Goal: Task Accomplishment & Management: Manage account settings

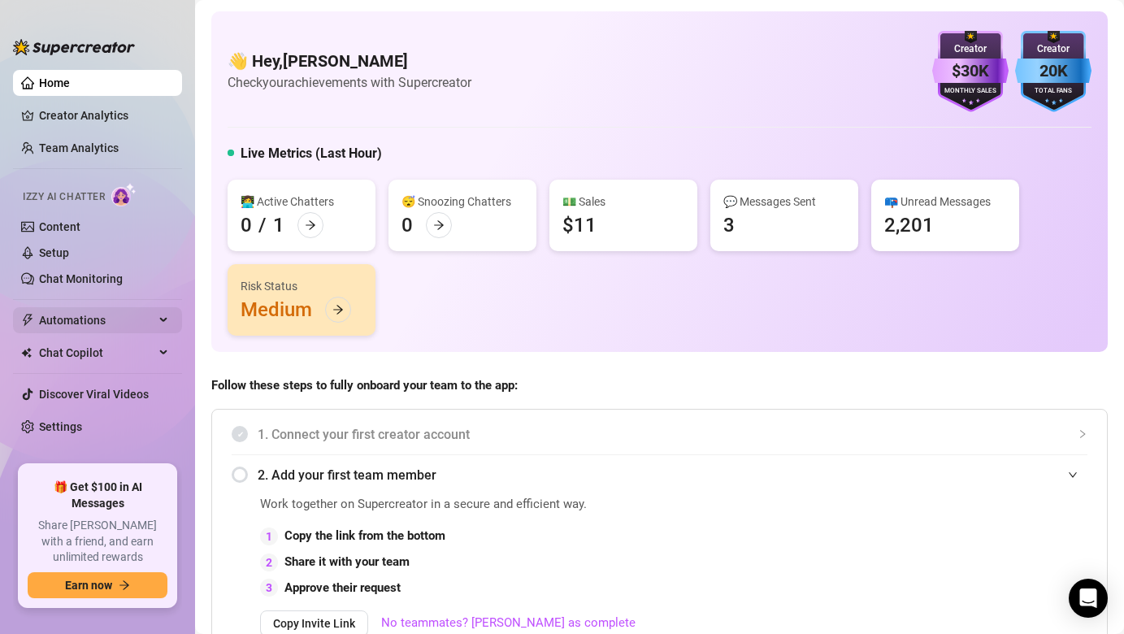
click at [103, 325] on span "Automations" at bounding box center [96, 320] width 115 height 26
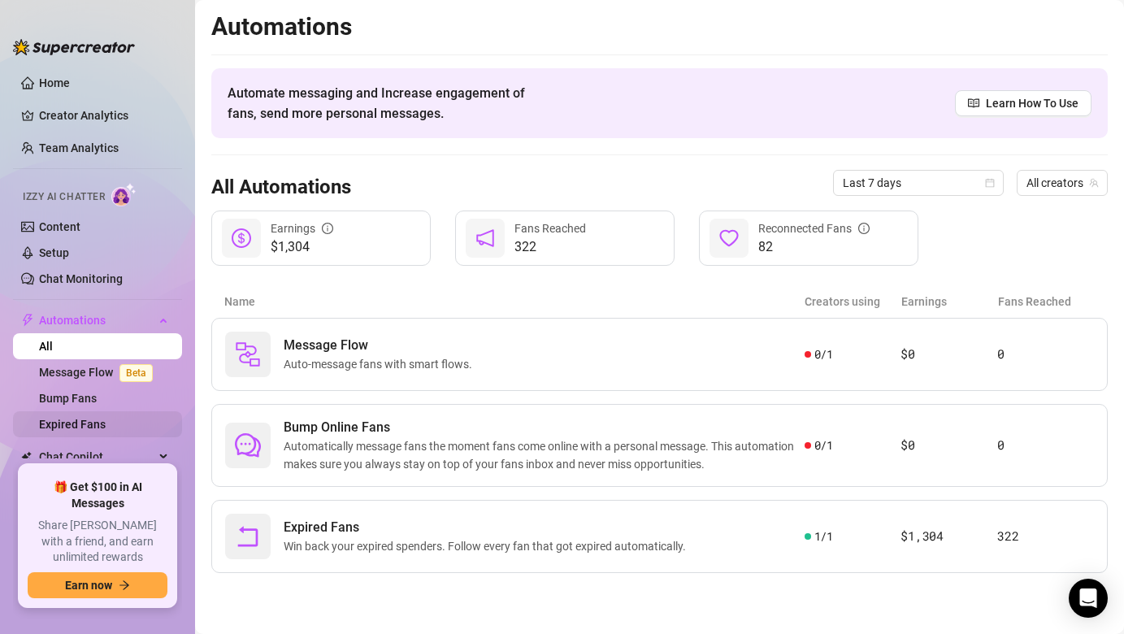
click at [98, 424] on link "Expired Fans" at bounding box center [72, 424] width 67 height 13
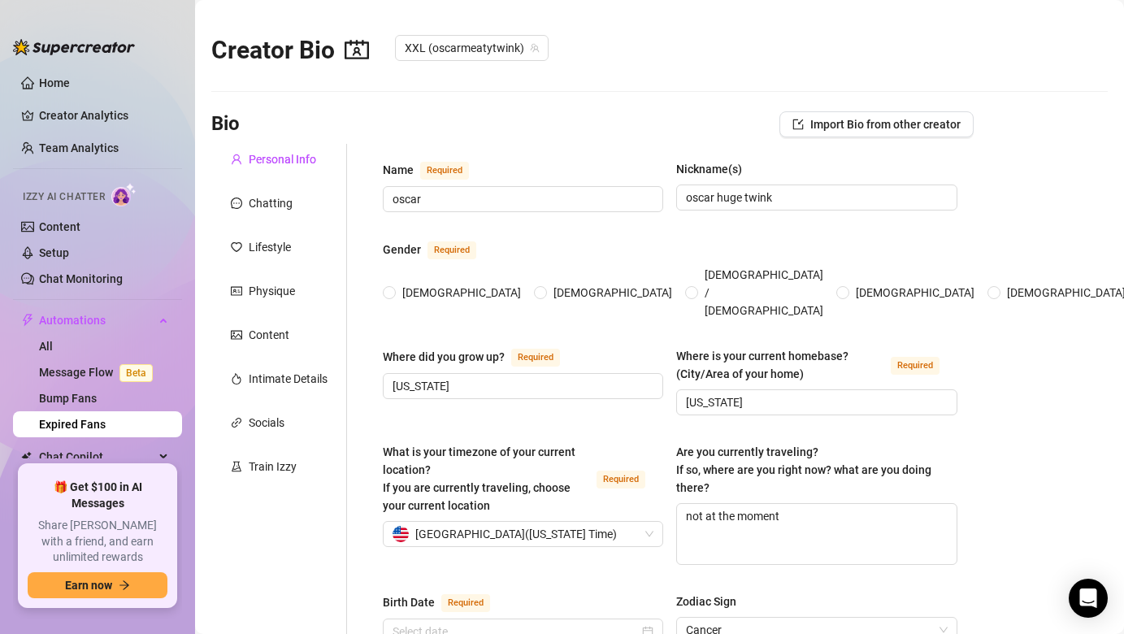
radio input "true"
type input "[DATE]"
click at [106, 421] on link "Expired Fans" at bounding box center [72, 424] width 67 height 13
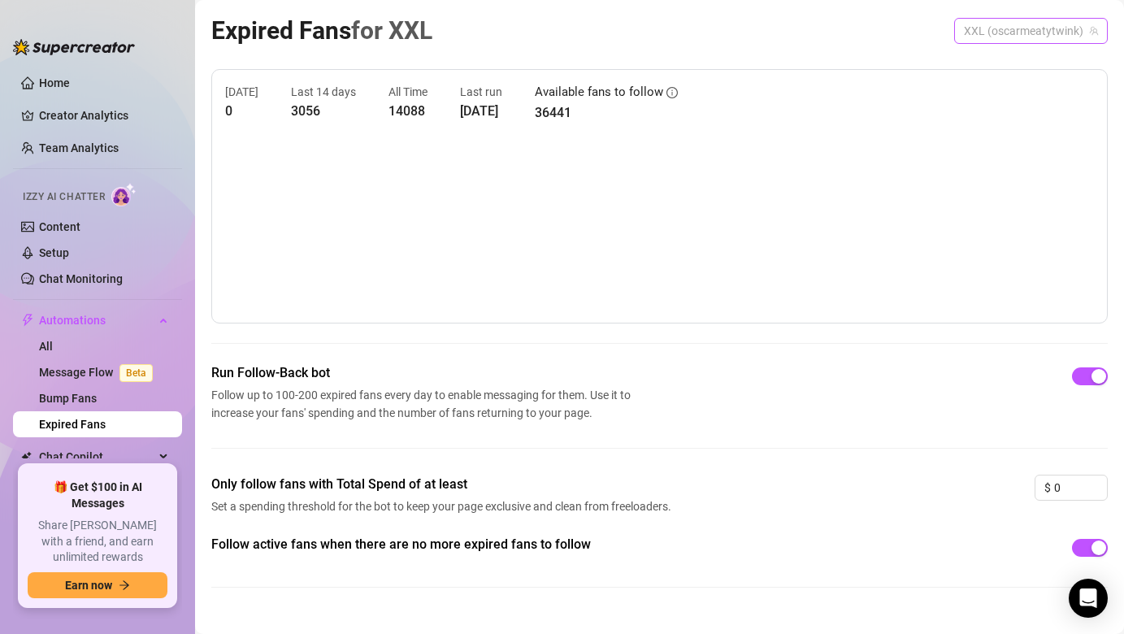
click at [1078, 30] on span "XXL (oscarmeatytwink)" at bounding box center [1031, 31] width 134 height 24
click at [1091, 24] on span "XXL (oscarmeatytwink)" at bounding box center [1031, 31] width 134 height 24
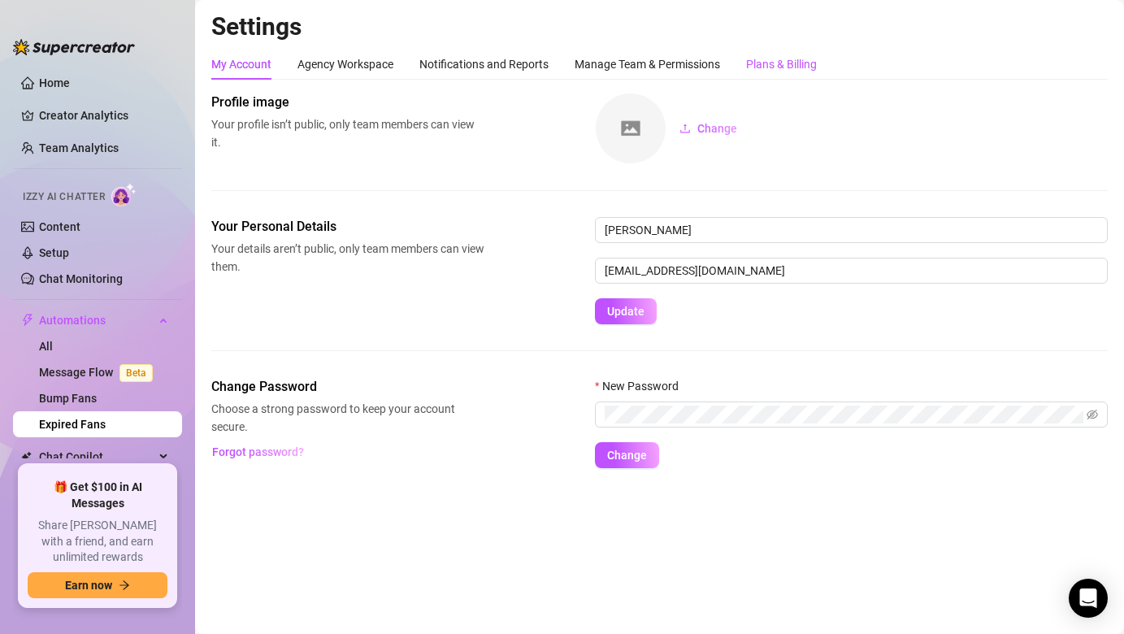
click at [793, 72] on div "Plans & Billing" at bounding box center [781, 64] width 71 height 18
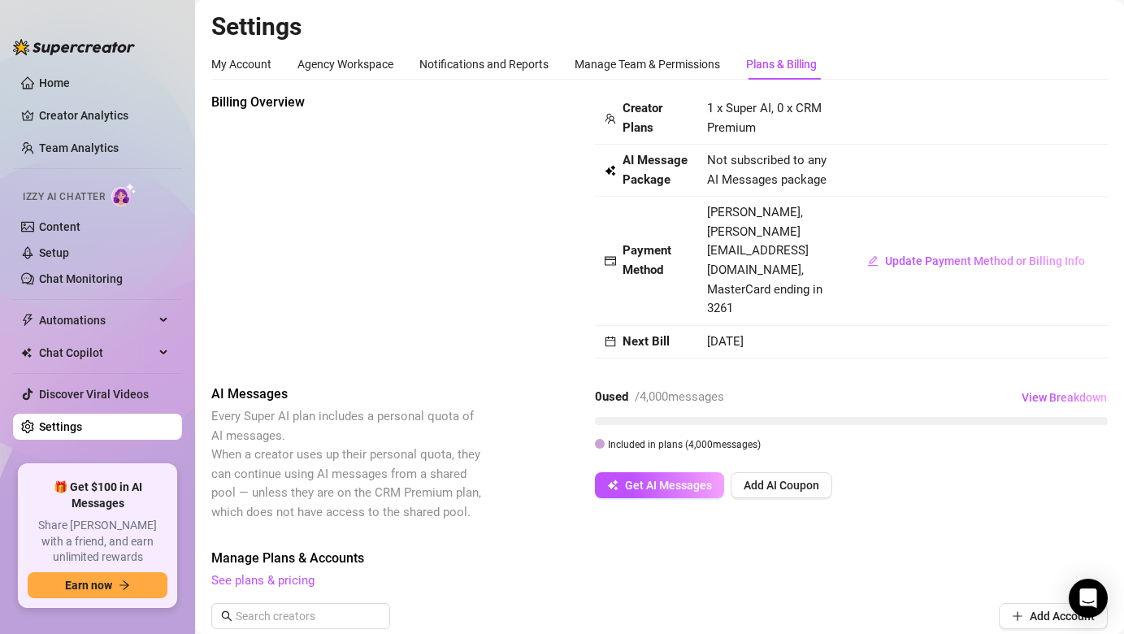
click at [367, 275] on div "Billing Overview" at bounding box center [347, 185] width 273 height 185
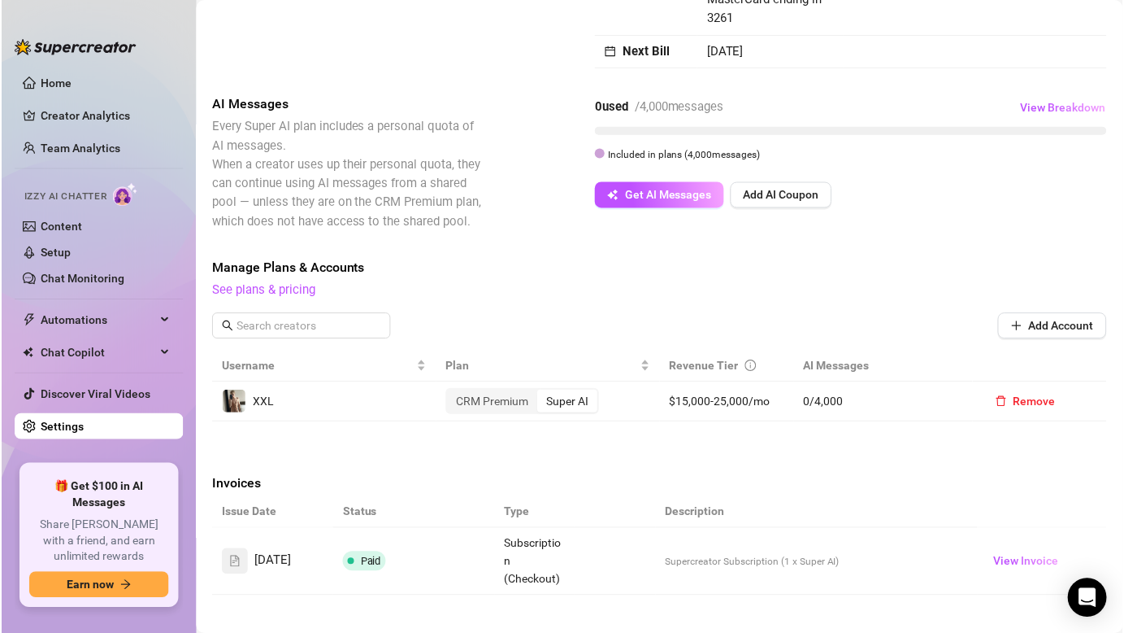
scroll to position [293, 0]
